Goal: Transaction & Acquisition: Obtain resource

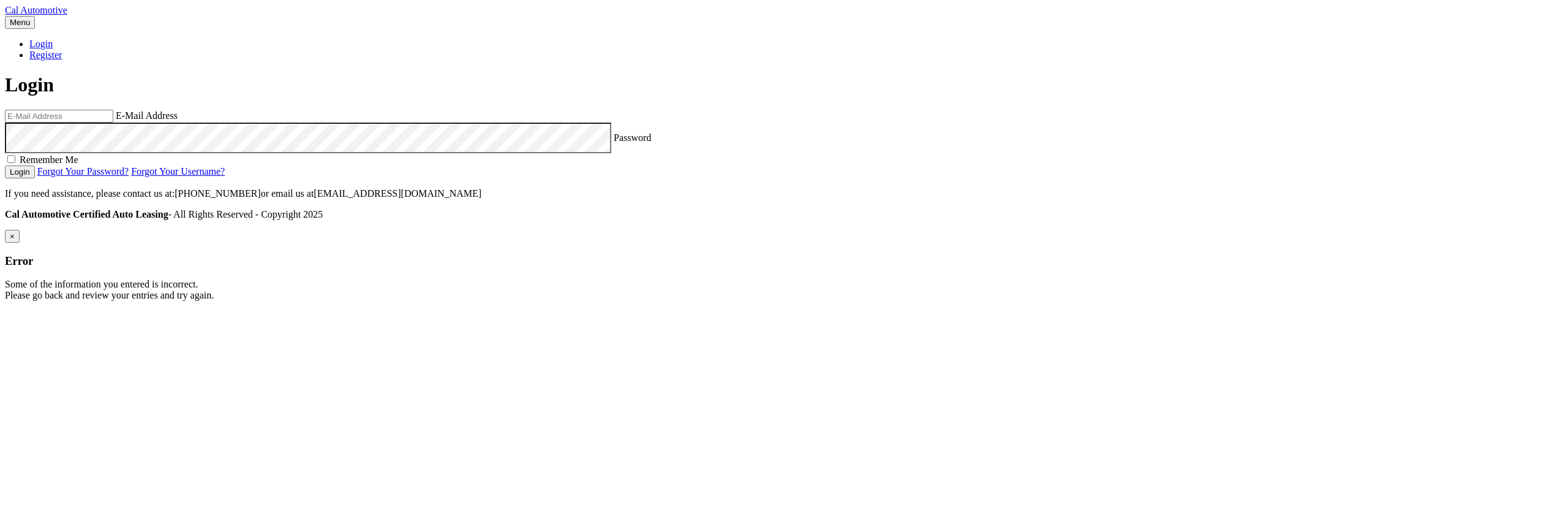
click at [113, 123] on input "email" at bounding box center [59, 116] width 108 height 13
click at [5, 311] on com-1password-button at bounding box center [5, 311] width 0 height 0
type input "[EMAIL_ADDRESS][DOMAIN_NAME]"
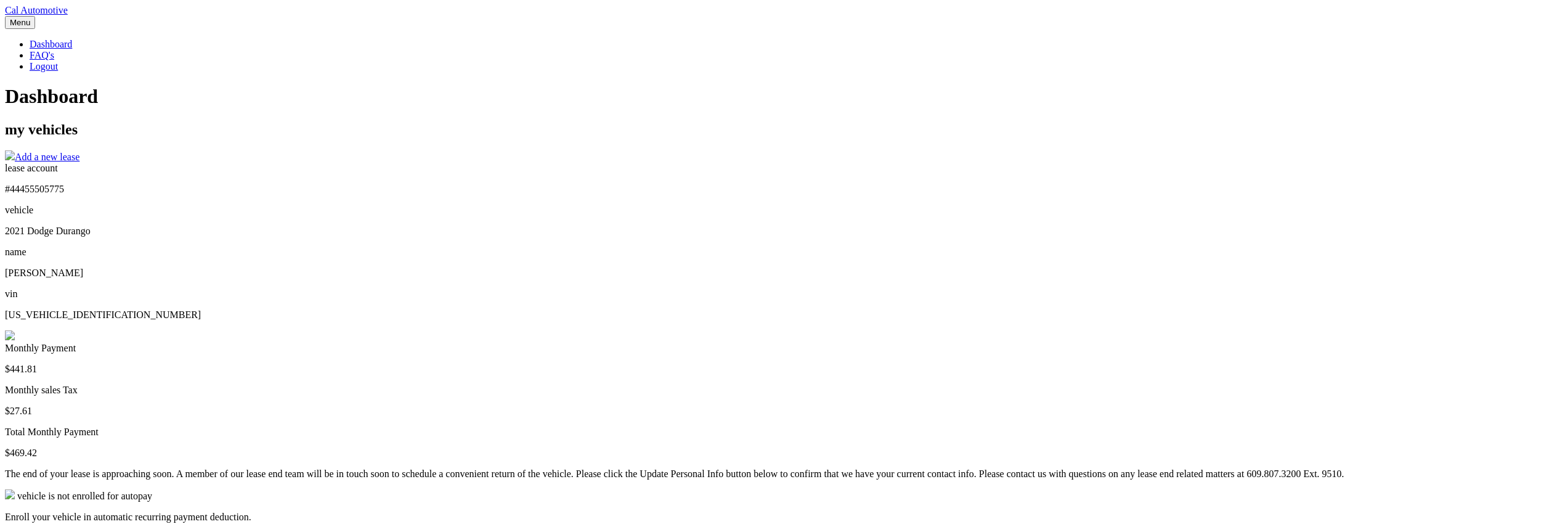
scroll to position [357, 0]
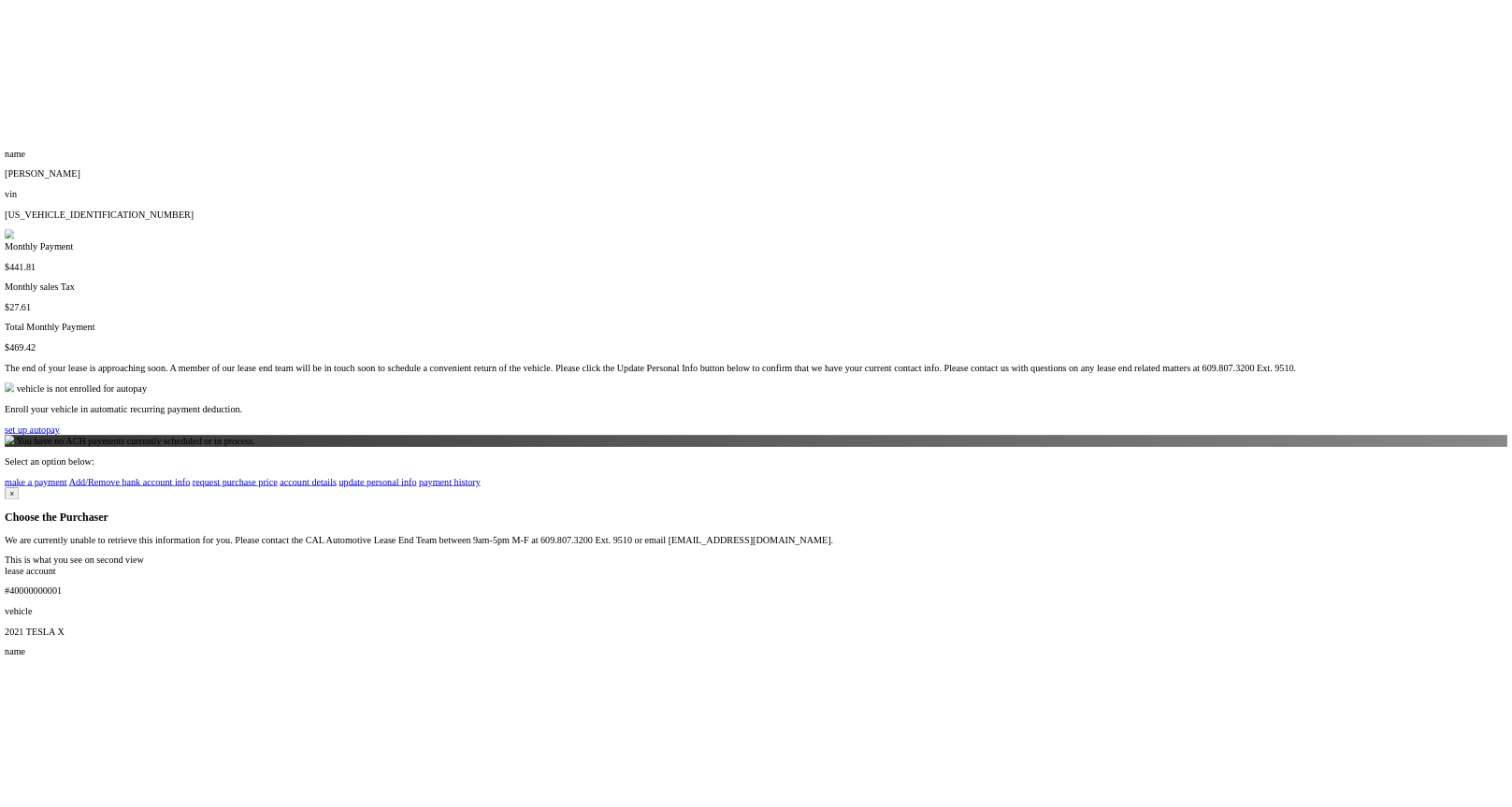
scroll to position [205, 0]
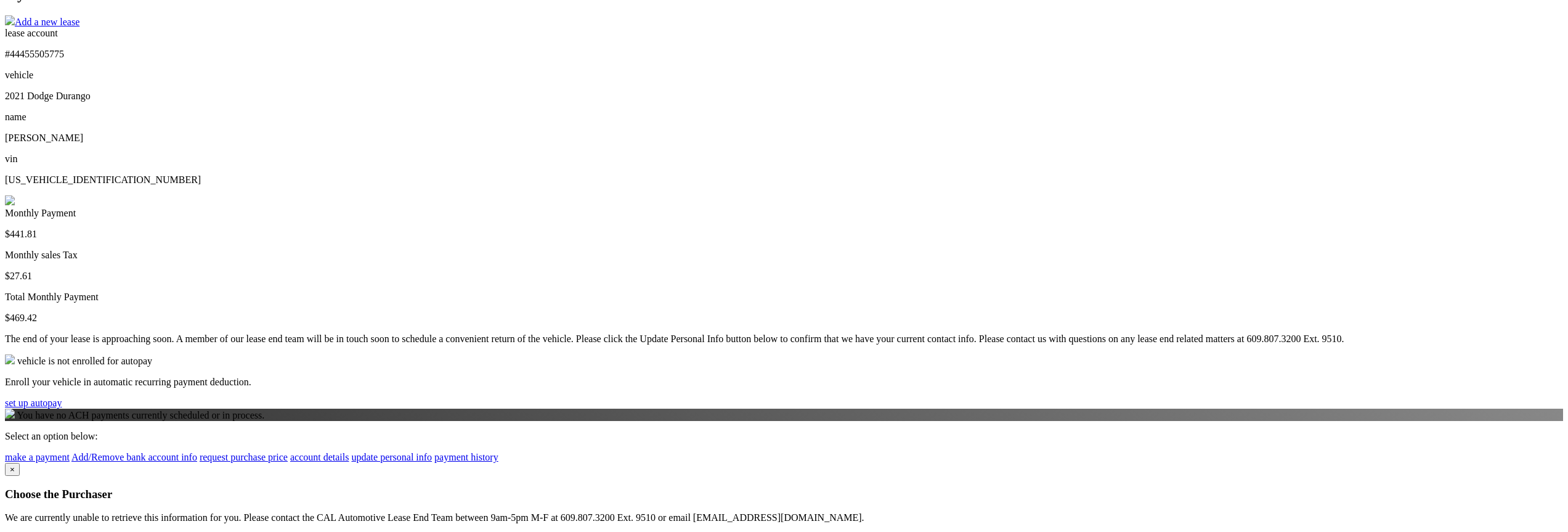
click at [1091, 134] on div "lease account #44455505775 vehicle 2021 Dodge [GEOGRAPHIC_DATA] name [PERSON_NA…" at bounding box center [784, 245] width 1558 height 435
click at [15, 195] on img at bounding box center [10, 200] width 10 height 10
click at [288, 462] on link "request purchase price" at bounding box center [244, 457] width 88 height 11
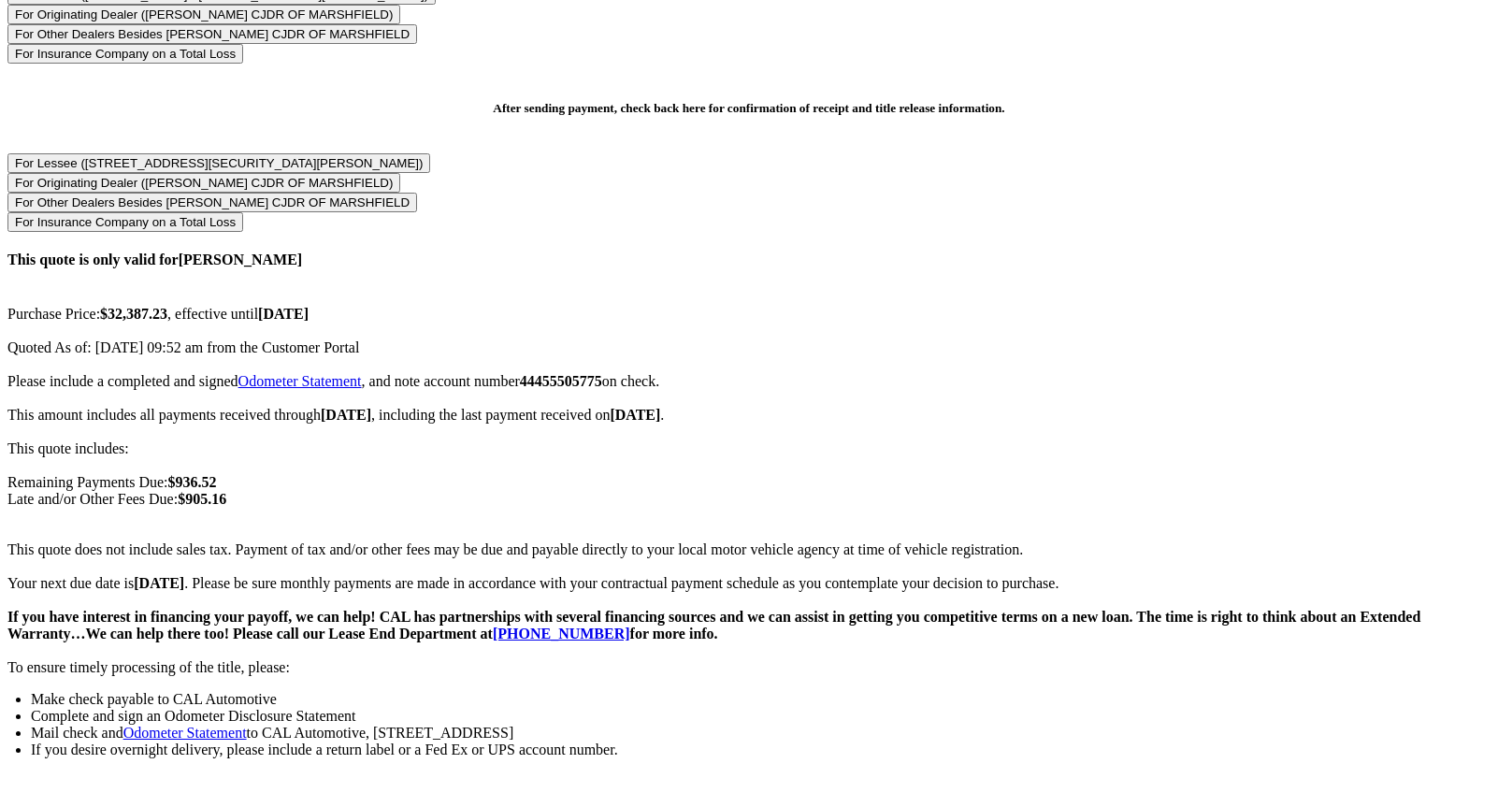
click at [1201, 420] on div "× Choose the Purchaser Go back to menu After sending payment, check back here f…" at bounding box center [748, 356] width 1483 height 1106
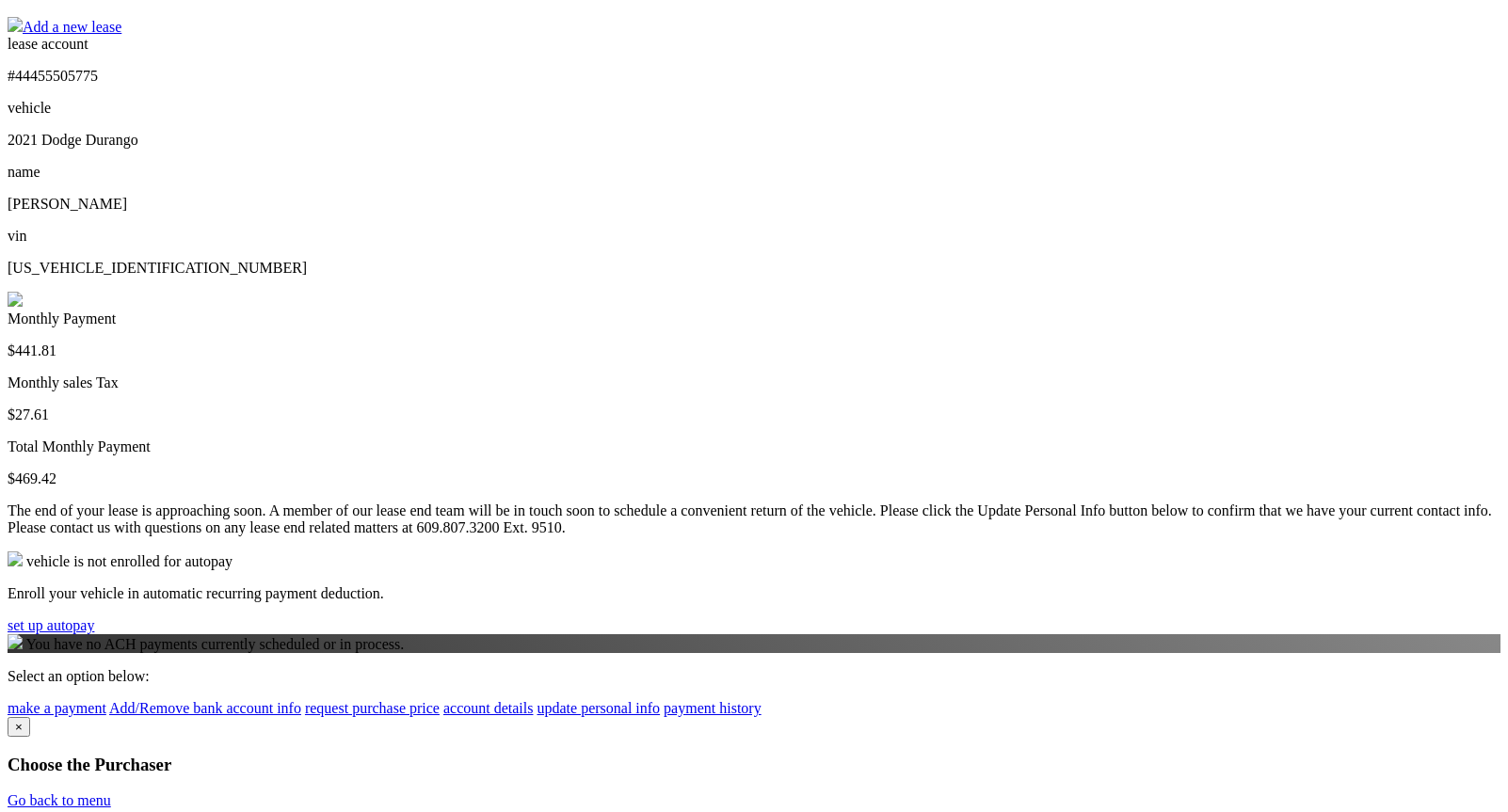
click at [440, 716] on link "request purchase price" at bounding box center [372, 708] width 135 height 16
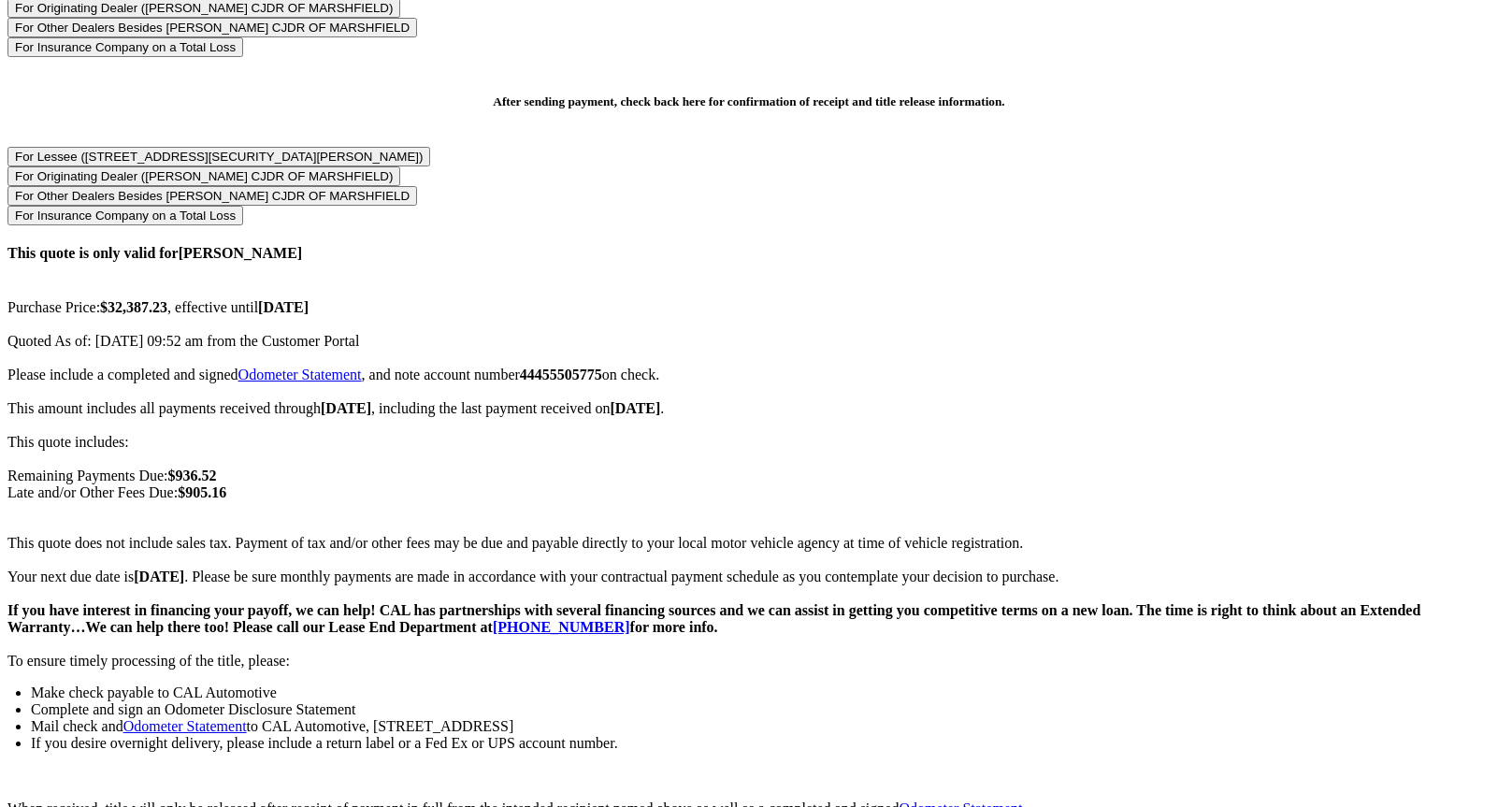
click at [400, 18] on button "For Originating Dealer ([PERSON_NAME] CJDR OF MARSHFIELD)" at bounding box center [204, 8] width 393 height 20
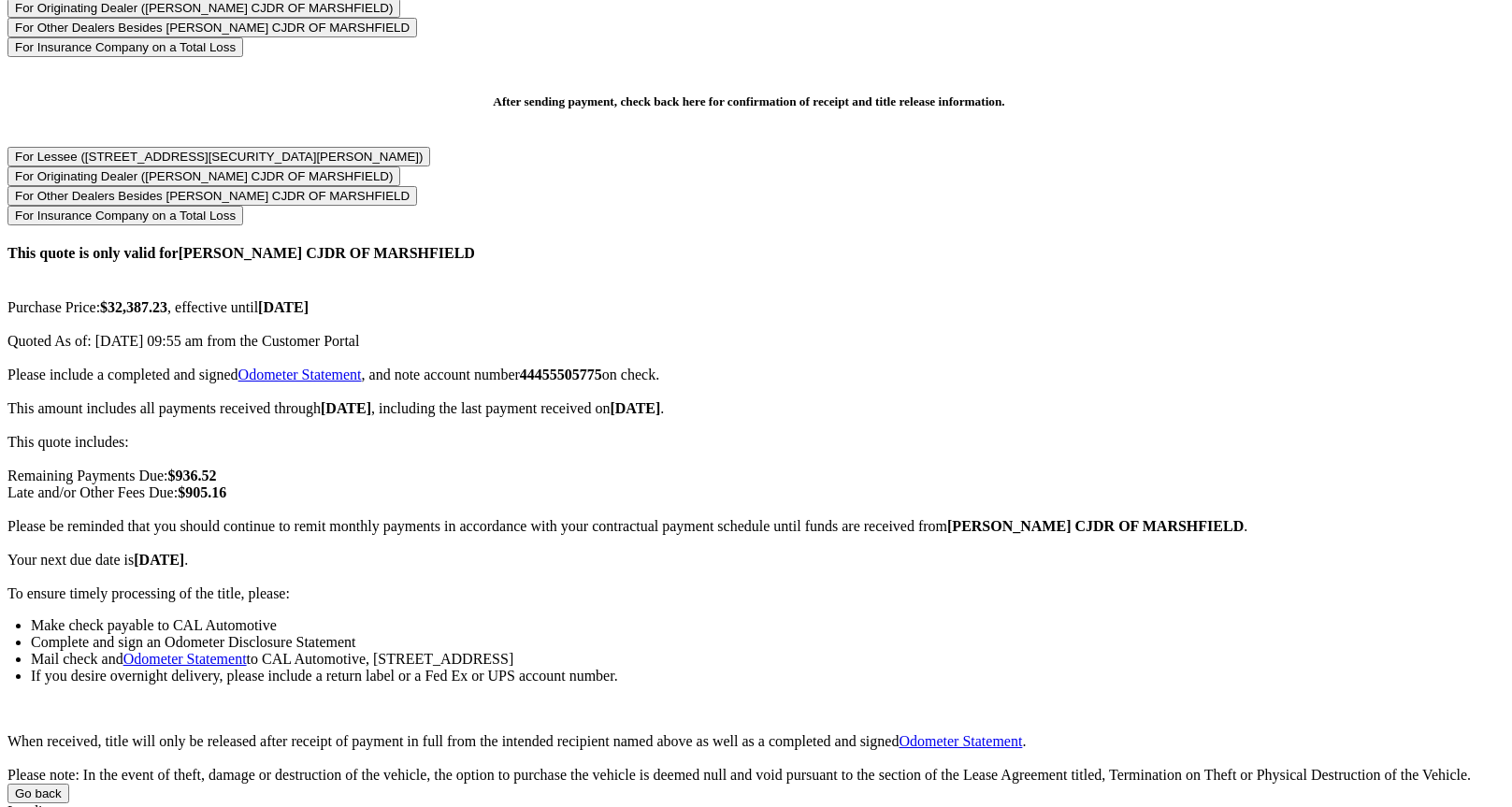
click at [919, 411] on div "Please include a completed and signed Odometer Statement , and note account num…" at bounding box center [748, 575] width 1483 height 417
